Goal: Task Accomplishment & Management: Manage account settings

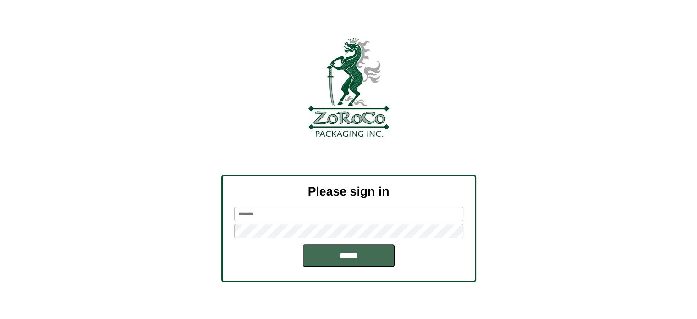
type input "********"
click at [341, 257] on input "*****" at bounding box center [349, 255] width 92 height 23
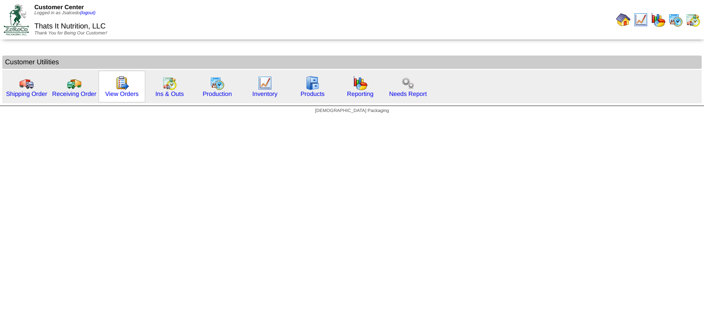
click at [139, 86] on div "View Orders" at bounding box center [122, 87] width 47 height 32
click at [127, 86] on img at bounding box center [122, 83] width 15 height 15
